Goal: Find specific page/section: Find specific page/section

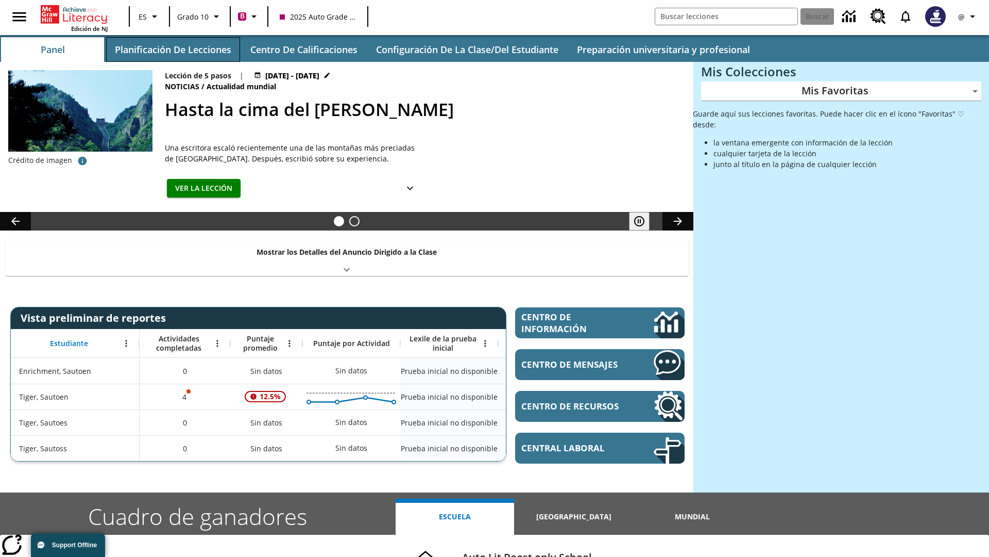
click at [173, 49] on button "Planificación de lecciones" at bounding box center [173, 49] width 134 height 25
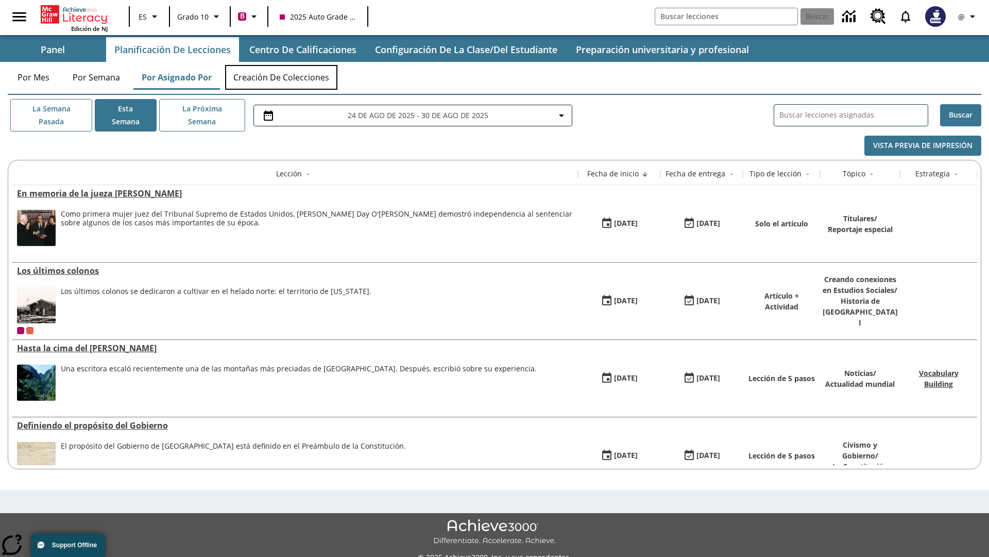
click at [281, 77] on button "Creación de colecciones" at bounding box center [281, 77] width 112 height 25
